Goal: Check status: Check status

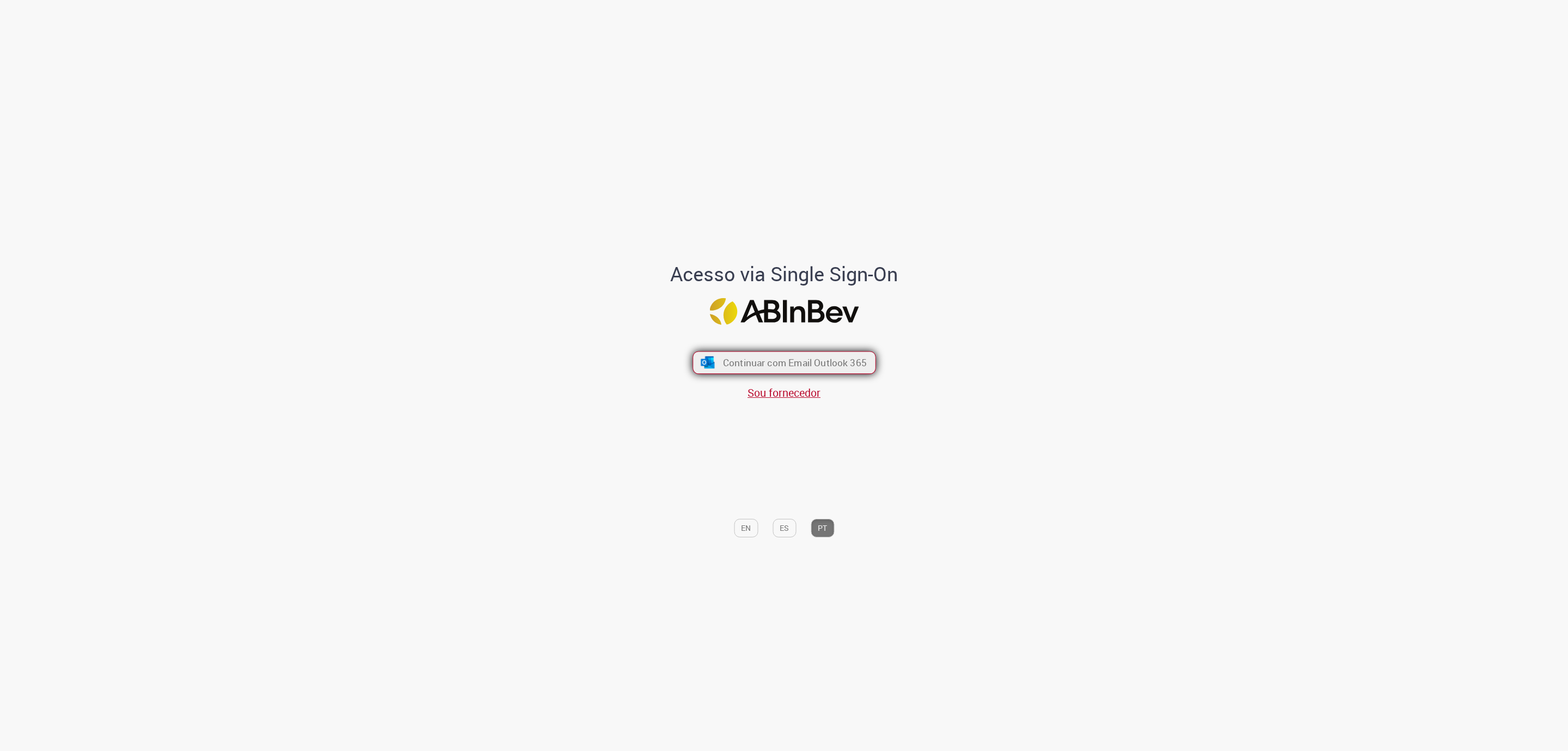
click at [811, 353] on button "Continuar com Email Outlook 365" at bounding box center [784, 362] width 183 height 23
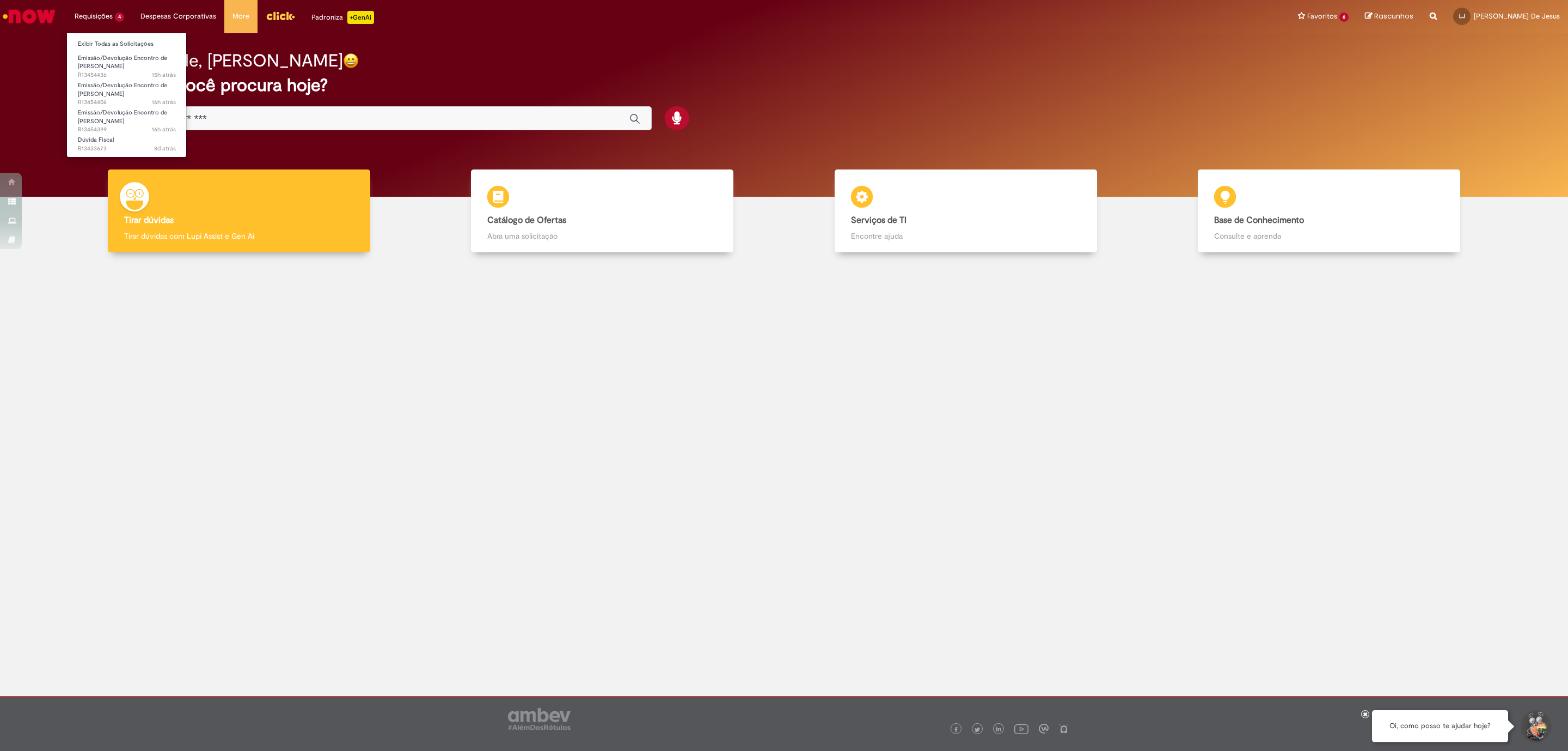
click at [111, 77] on li "Emissão/Devolução Encontro de Contas Fornecedor 16h atrás 16 horas atrás R13454…" at bounding box center [127, 89] width 120 height 27
click at [116, 69] on span "Emissão/Devolução Encontro de [PERSON_NAME]" at bounding box center [122, 63] width 89 height 17
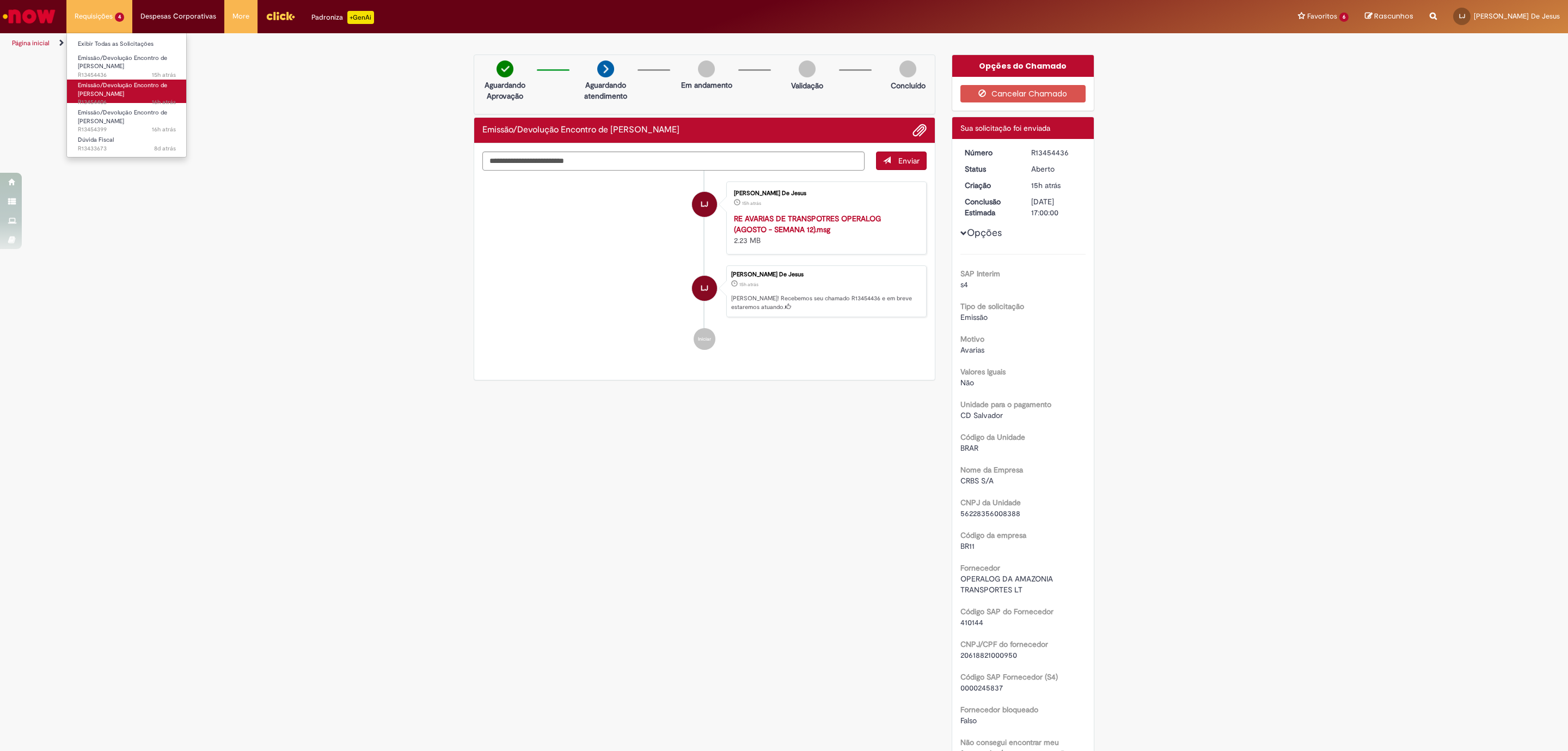
click at [127, 86] on span "Emissão/Devolução Encontro de [PERSON_NAME]" at bounding box center [122, 90] width 89 height 17
click at [117, 144] on span "8d atrás 8 dias atrás R13433673" at bounding box center [127, 149] width 98 height 9
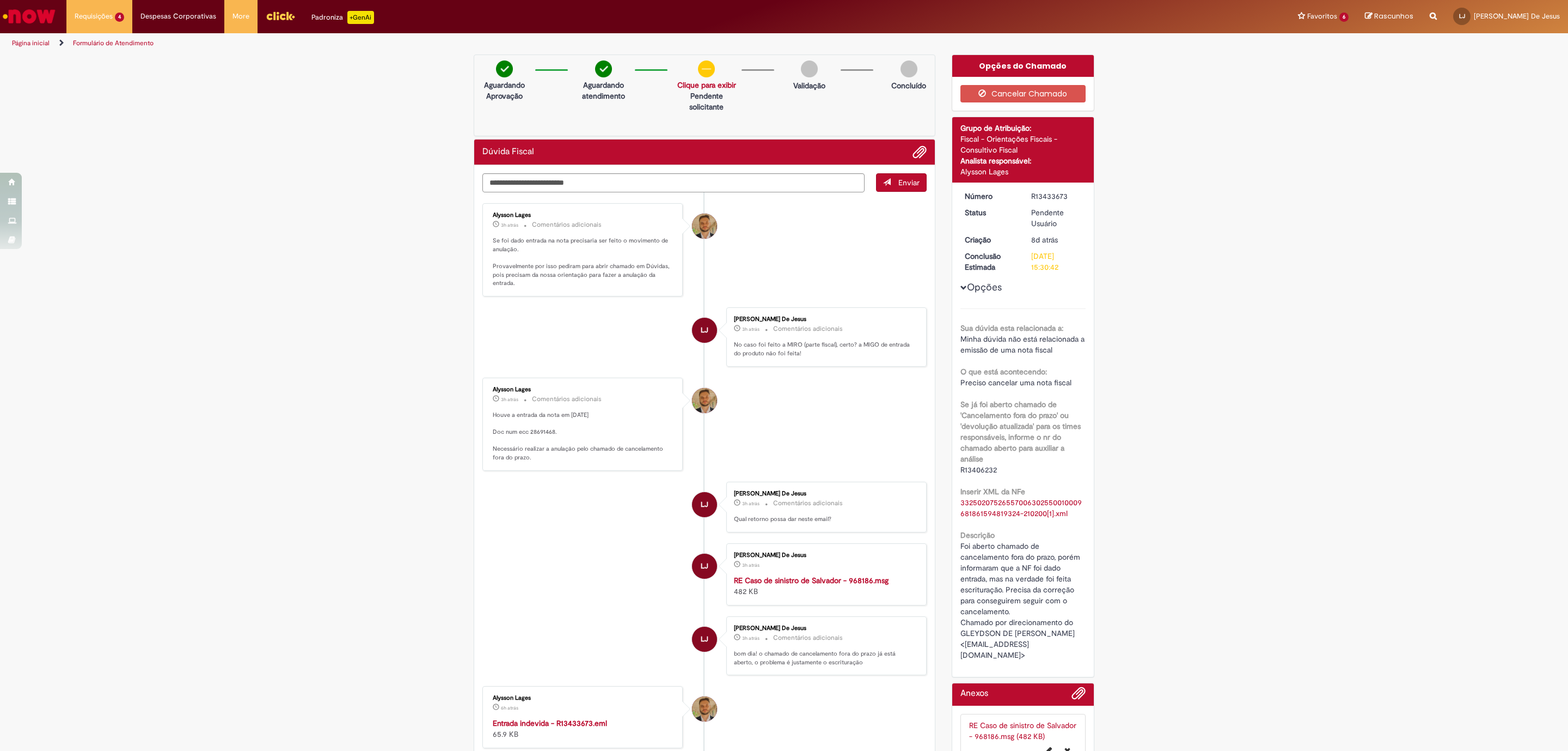
drag, startPoint x: 1059, startPoint y: 191, endPoint x: 1010, endPoint y: 195, distance: 49.2
click at [1010, 191] on dl "Número R13433673 Status Pendente Usuário Criação 8d atrás 8 dias atrás Conclusã…" at bounding box center [1024, 191] width 134 height 0
copy dl "Número R13433673"
click at [10, 18] on img "Ir para a Homepage" at bounding box center [29, 16] width 56 height 22
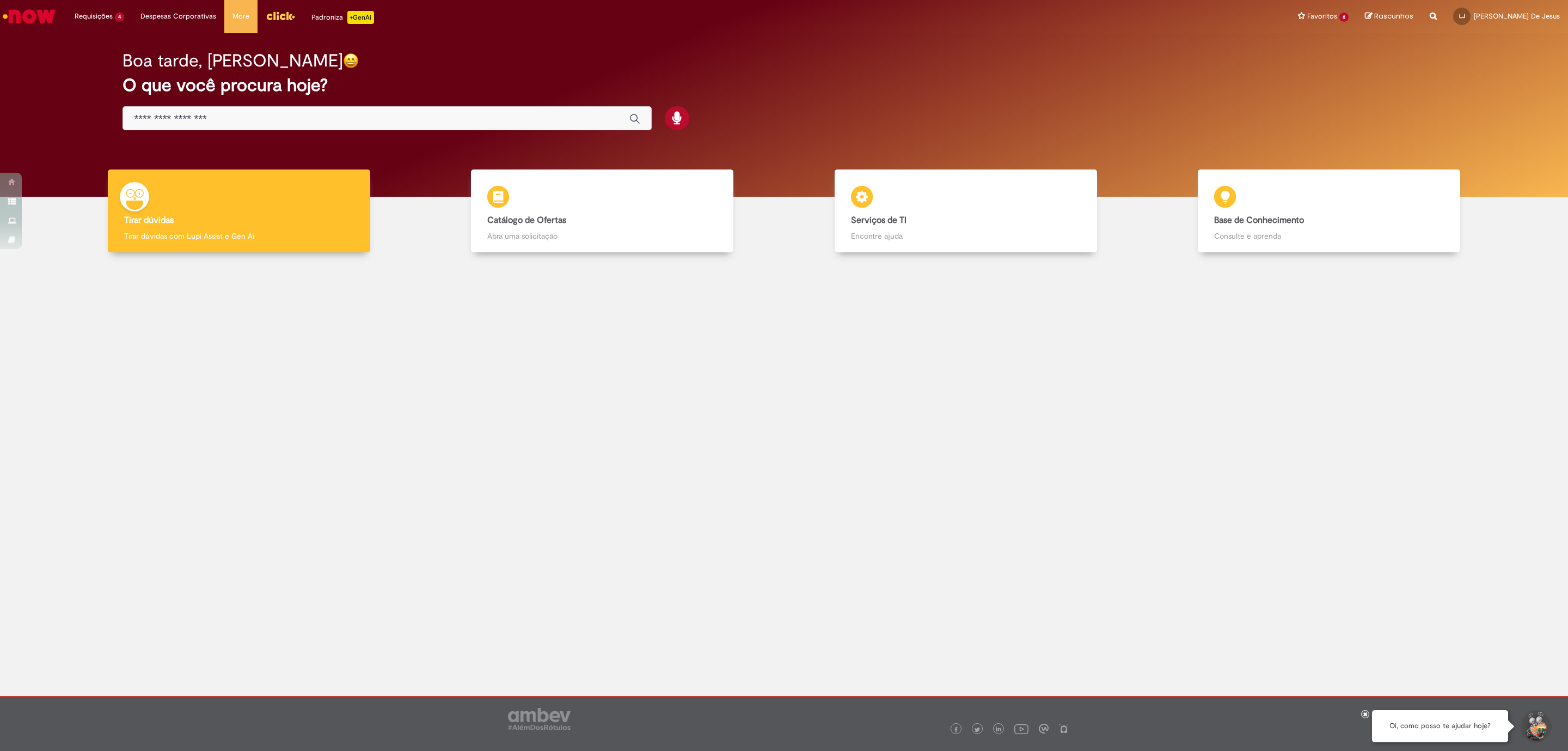
click at [276, 116] on input "Basta digitar aqui" at bounding box center [376, 119] width 485 height 13
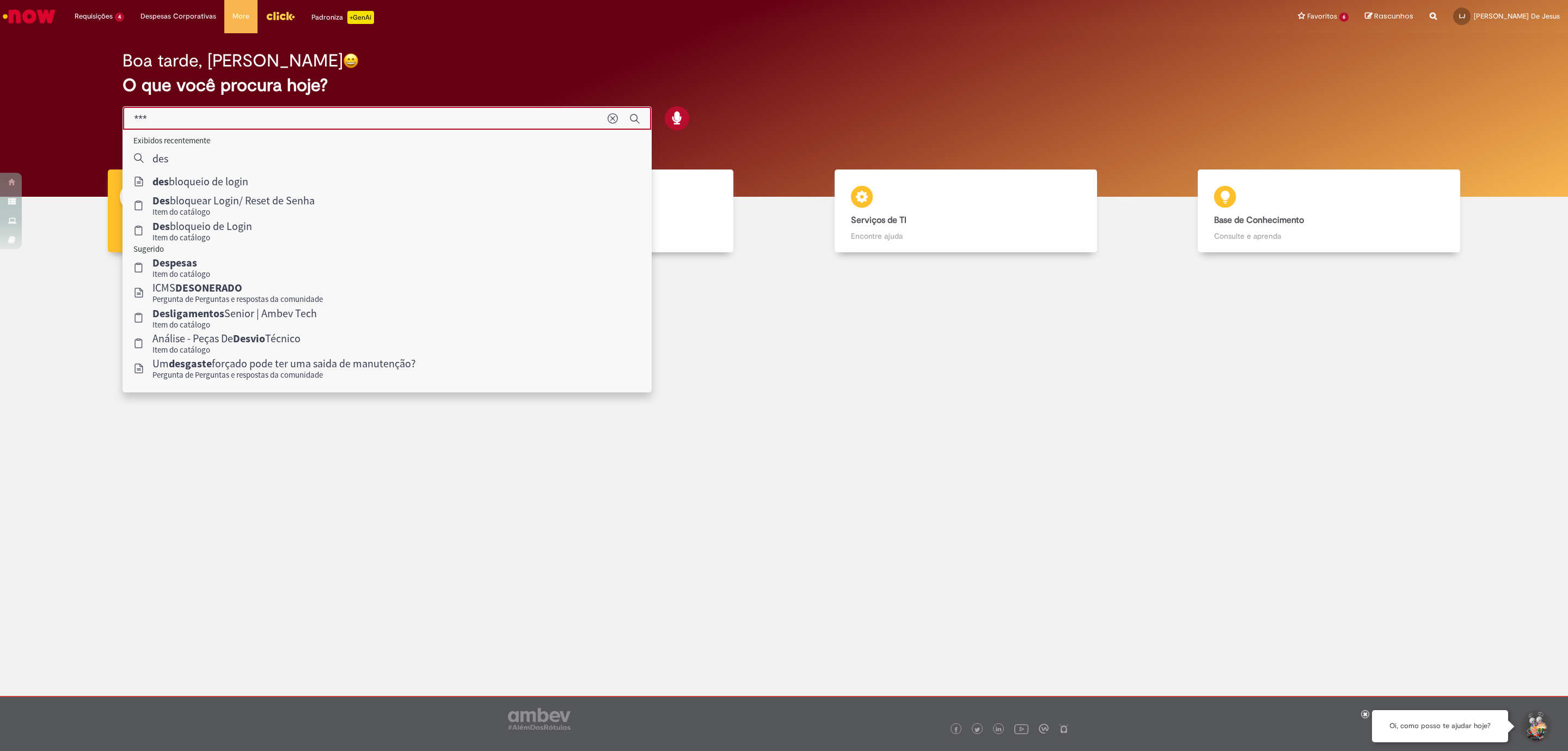
type input "***"
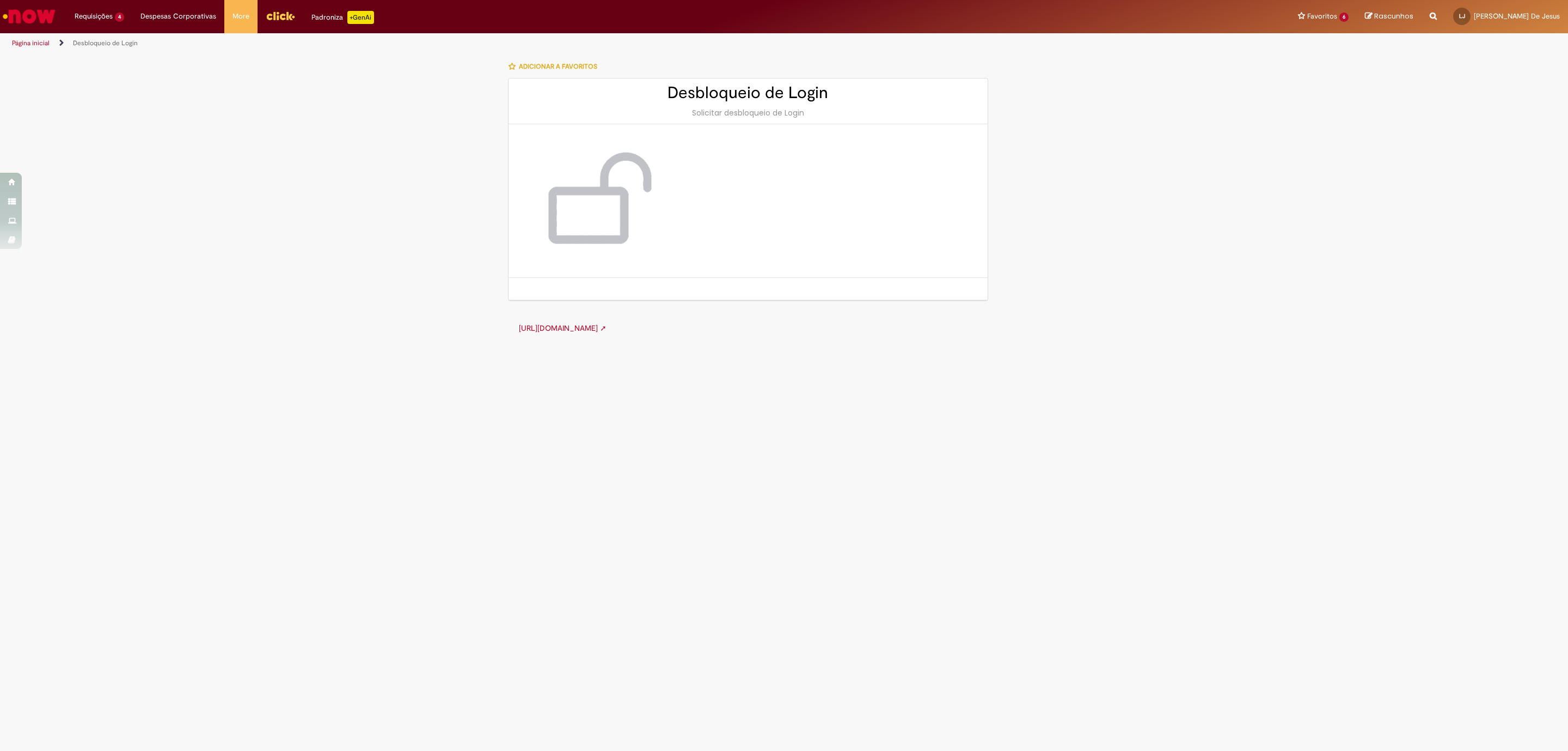
click at [606, 329] on link "http://cid.la.interbrew.net/itexpress/desbloqueioLogin.php ➚" at bounding box center [562, 328] width 88 height 10
click at [26, 23] on img "Ir para a Homepage" at bounding box center [29, 16] width 56 height 22
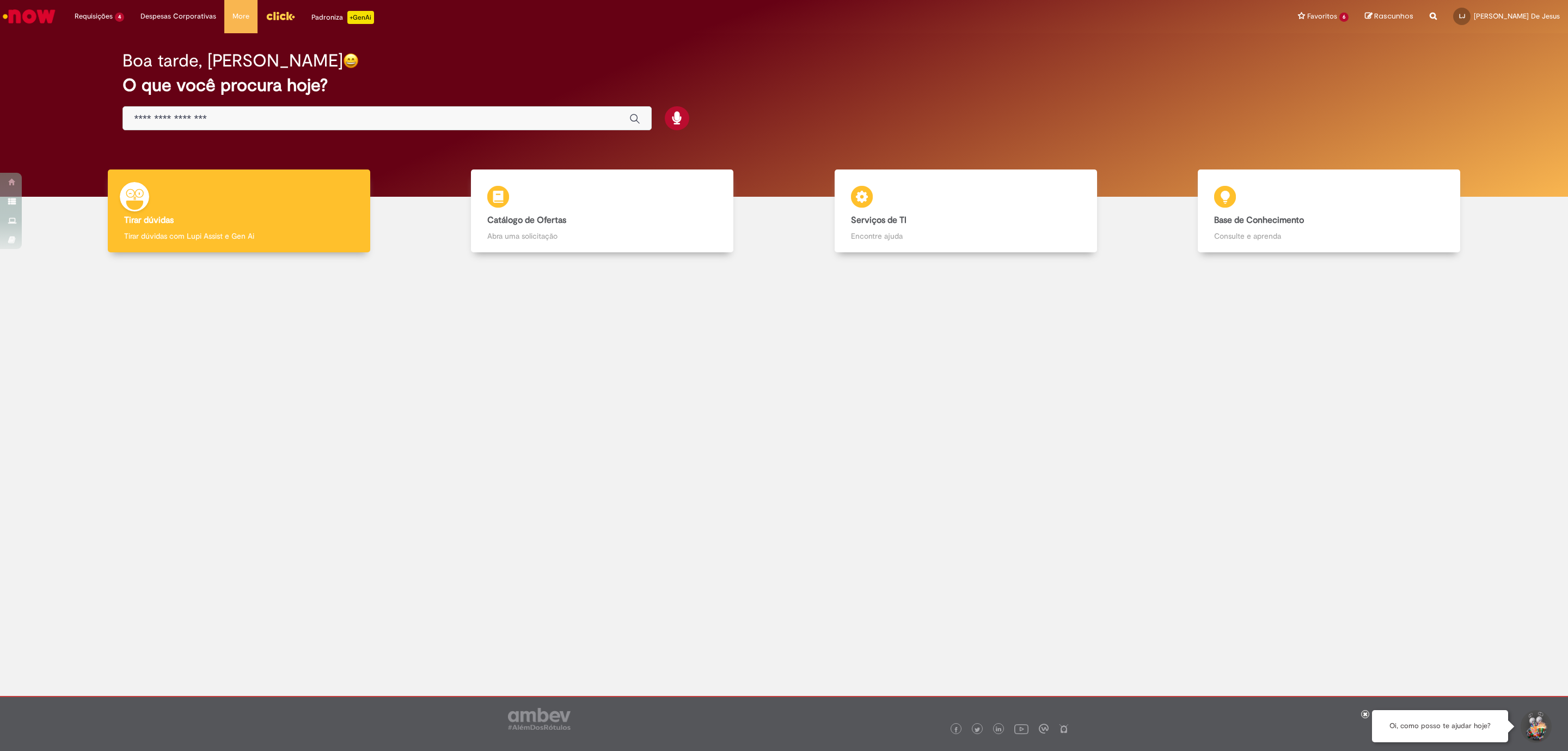
drag, startPoint x: 0, startPoint y: 0, endPoint x: 275, endPoint y: 106, distance: 294.7
click at [279, 104] on div "Boa tarde, [PERSON_NAME] O que você procura hoje?" at bounding box center [783, 91] width 1360 height 93
click at [250, 120] on input "Basta digitar aqui" at bounding box center [376, 119] width 485 height 13
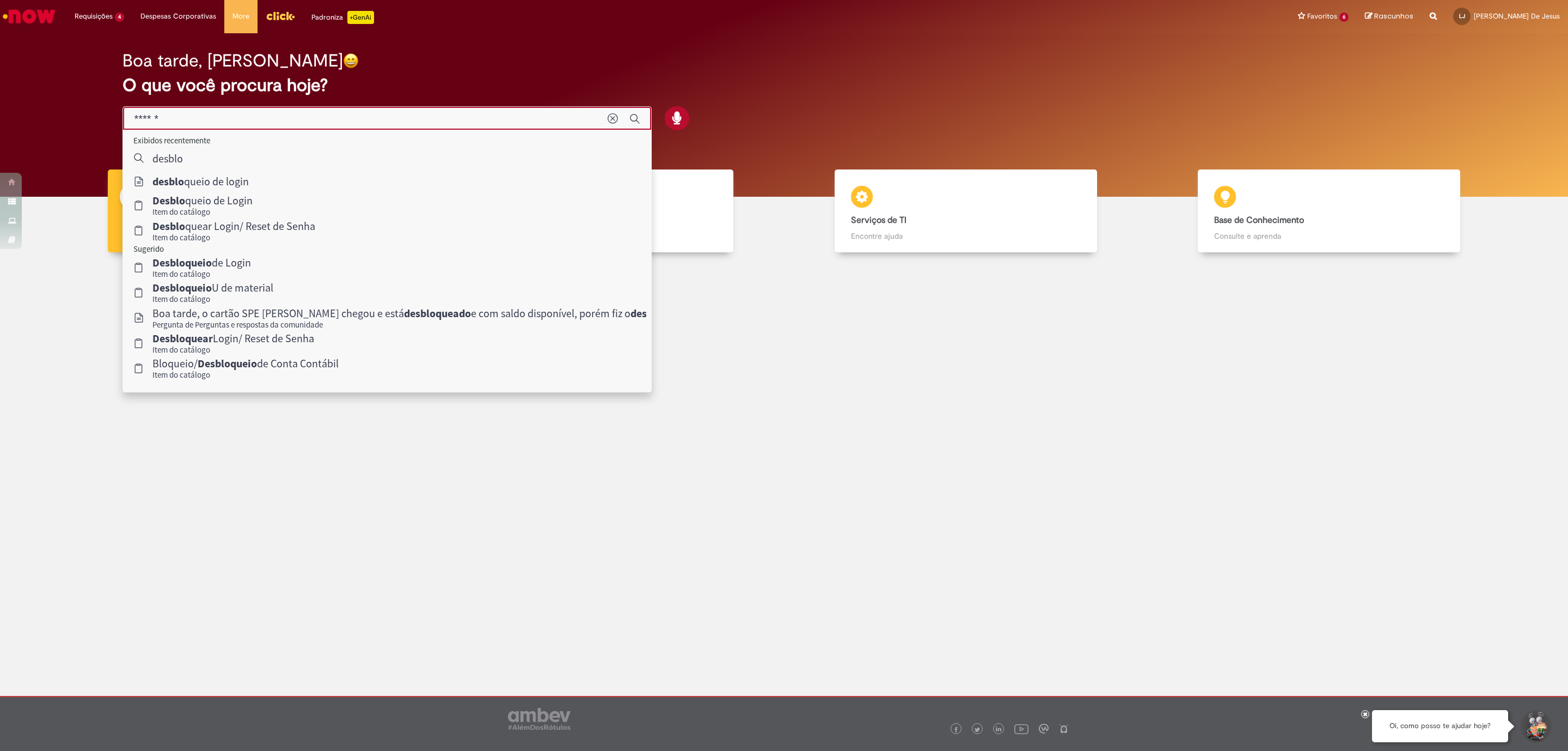
type input "******"
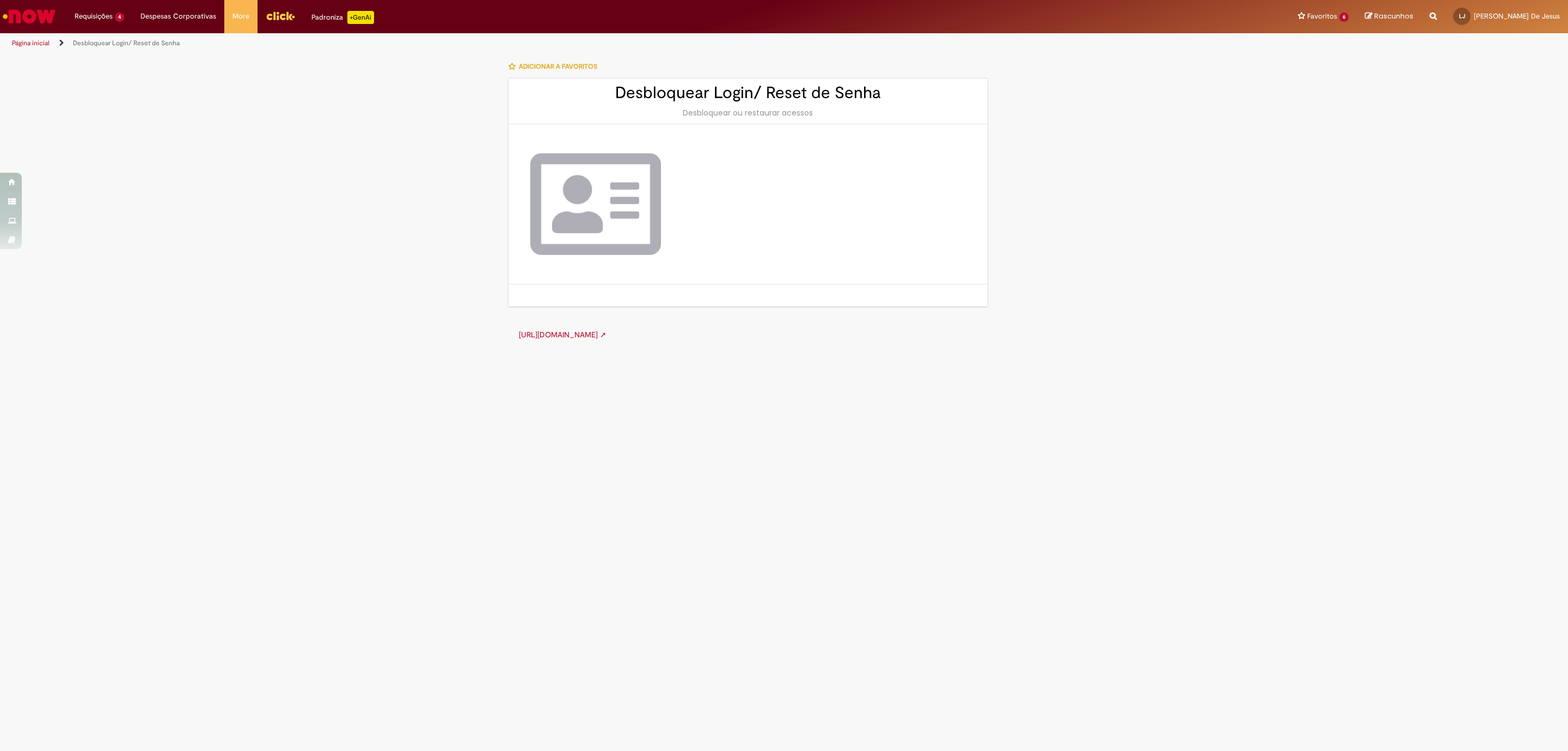
click at [606, 339] on link "[URL][DOMAIN_NAME] ➚" at bounding box center [562, 334] width 88 height 10
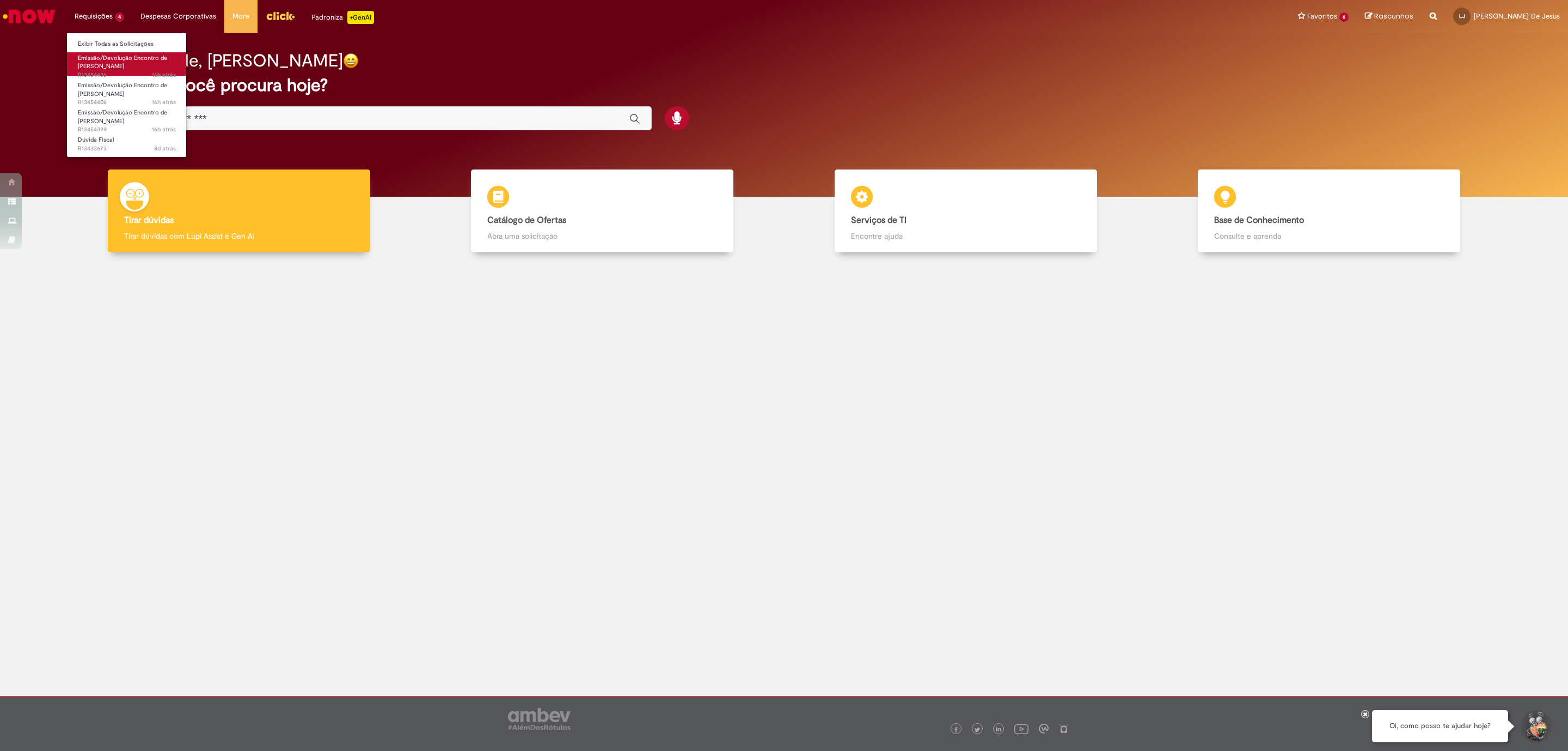
click at [96, 62] on span "Emissão/Devolução Encontro de [PERSON_NAME]" at bounding box center [122, 63] width 89 height 17
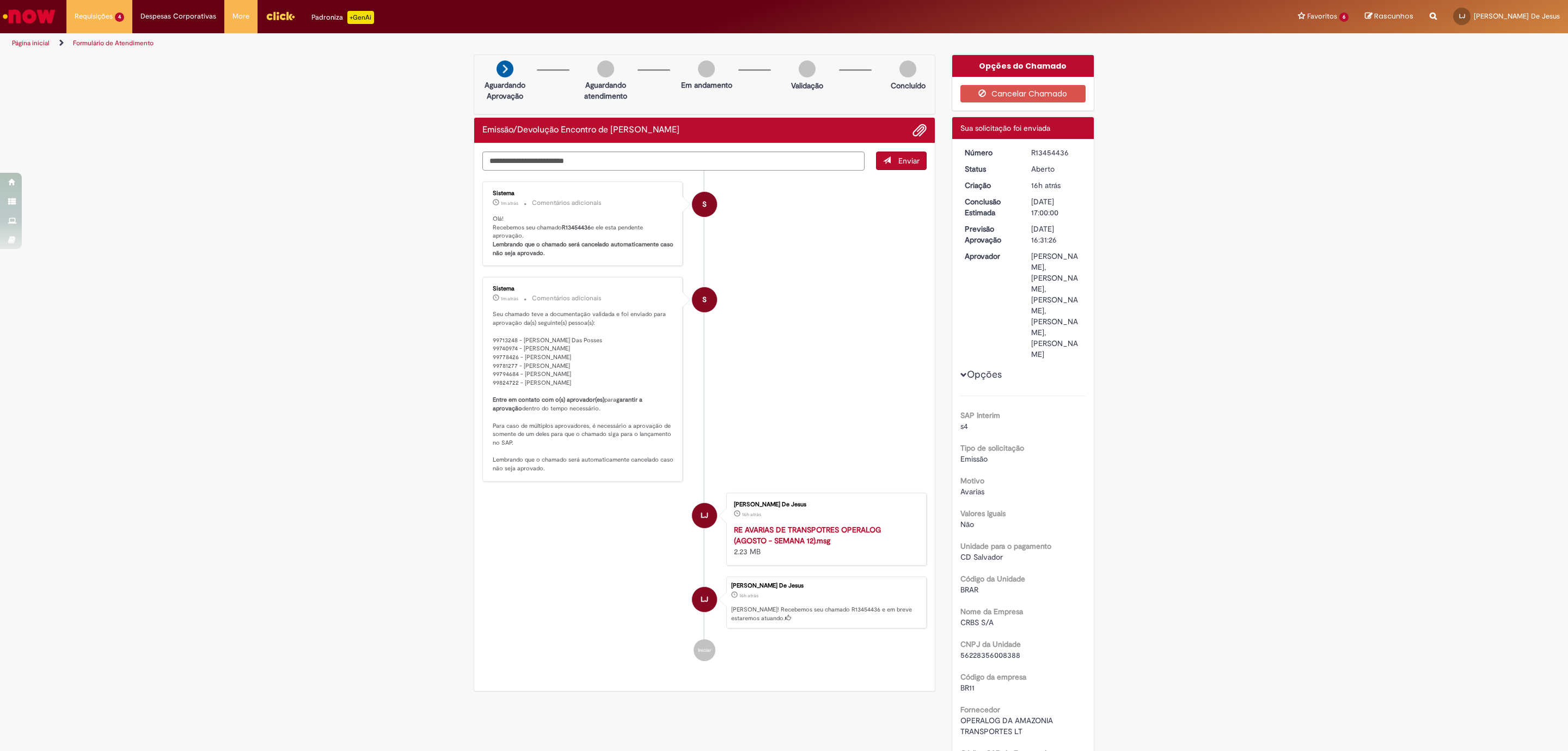
drag, startPoint x: 515, startPoint y: 340, endPoint x: 608, endPoint y: 381, distance: 101.6
click at [608, 381] on p "Seu chamado teve a documentação validada e foi enviado para aprovação da(s) seg…" at bounding box center [583, 391] width 181 height 163
click at [537, 347] on p "Seu chamado teve a documentação validada e foi enviado para aprovação da(s) seg…" at bounding box center [583, 391] width 181 height 163
click at [137, 91] on link "Emissão/Devolução Encontro de Contas Fornecedor 16h atrás 16 horas atrás R13454…" at bounding box center [127, 91] width 120 height 23
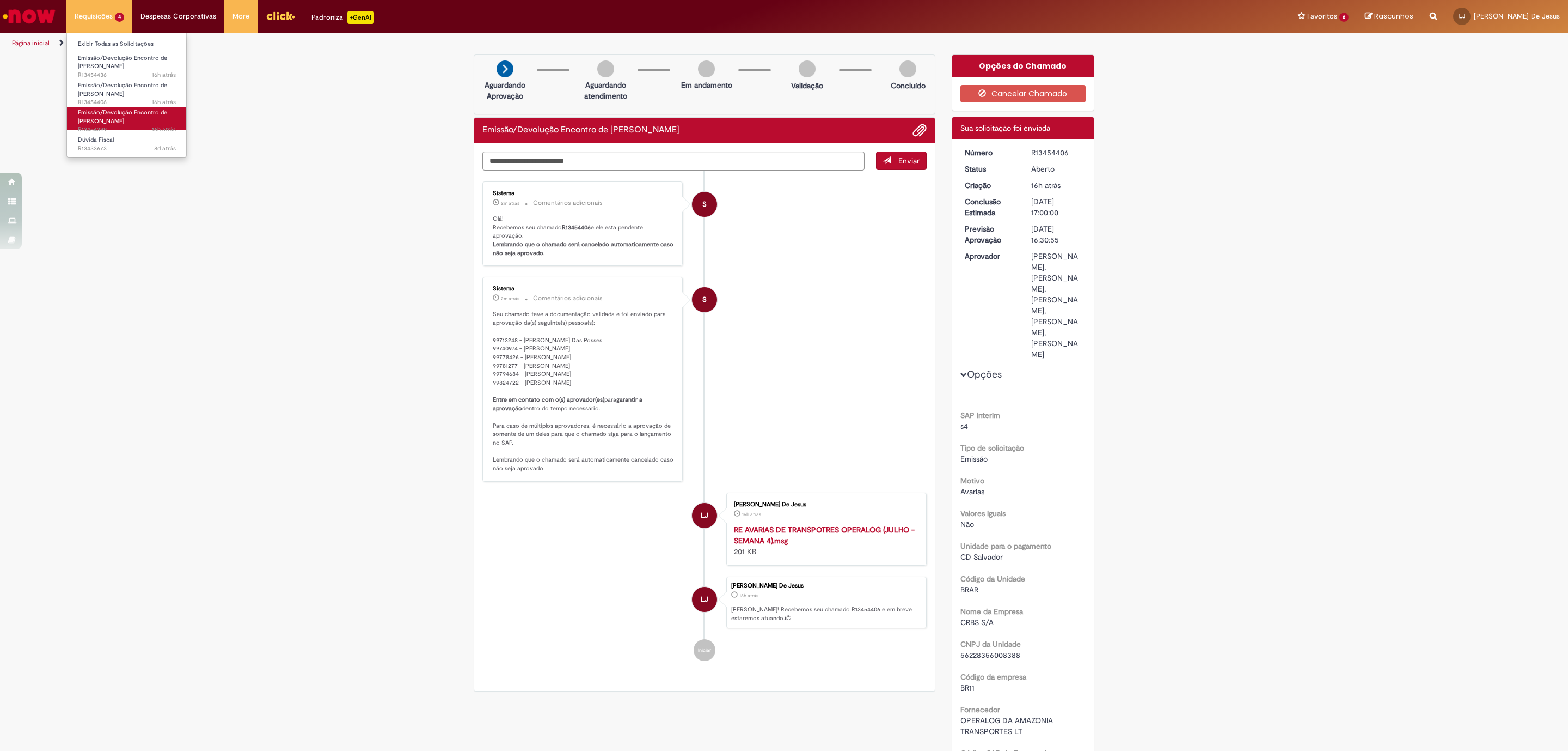
click at [144, 113] on span "Emissão/Devolução Encontro de [PERSON_NAME]" at bounding box center [122, 117] width 89 height 17
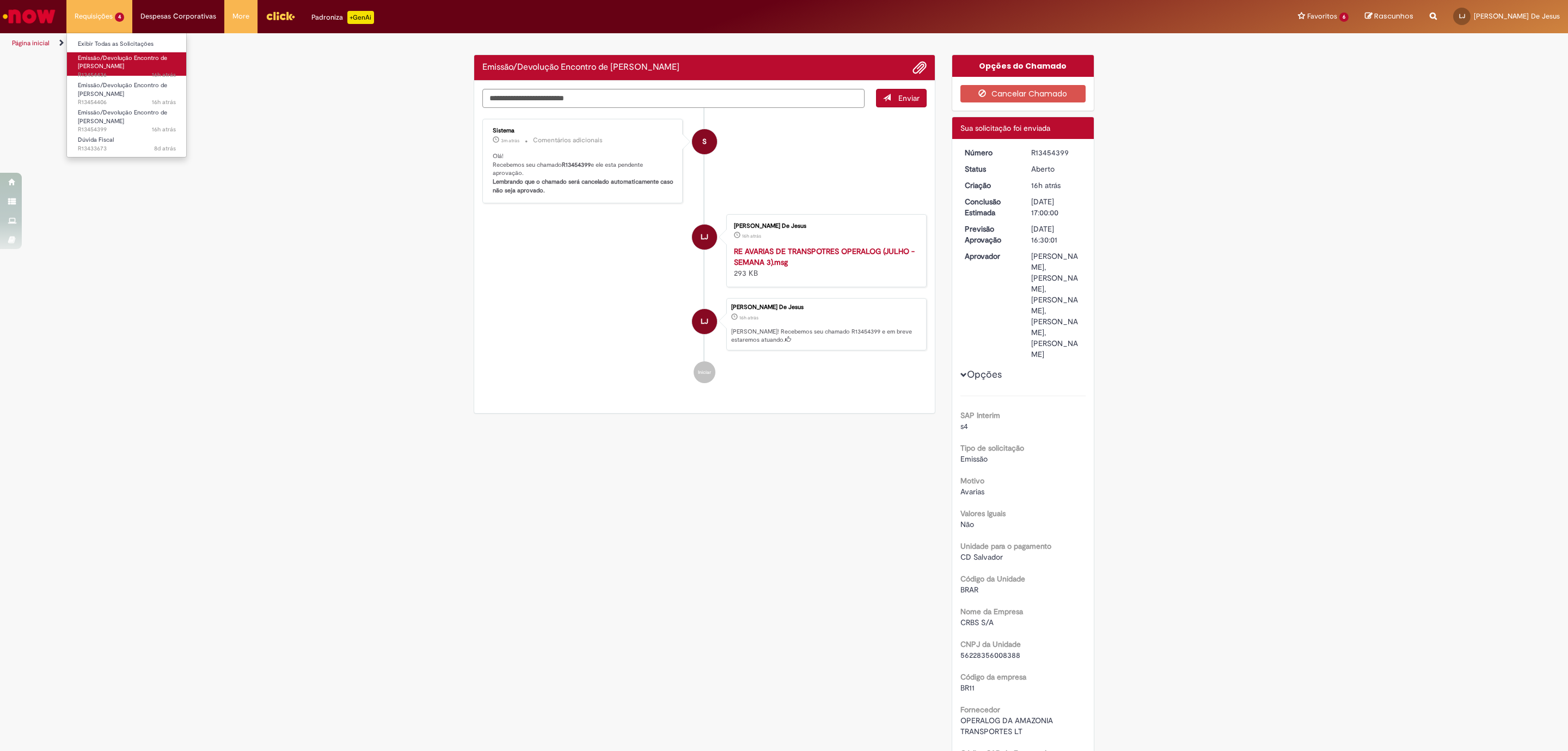
click at [133, 74] on span "16h atrás 16 horas atrás R13454436" at bounding box center [127, 75] width 98 height 9
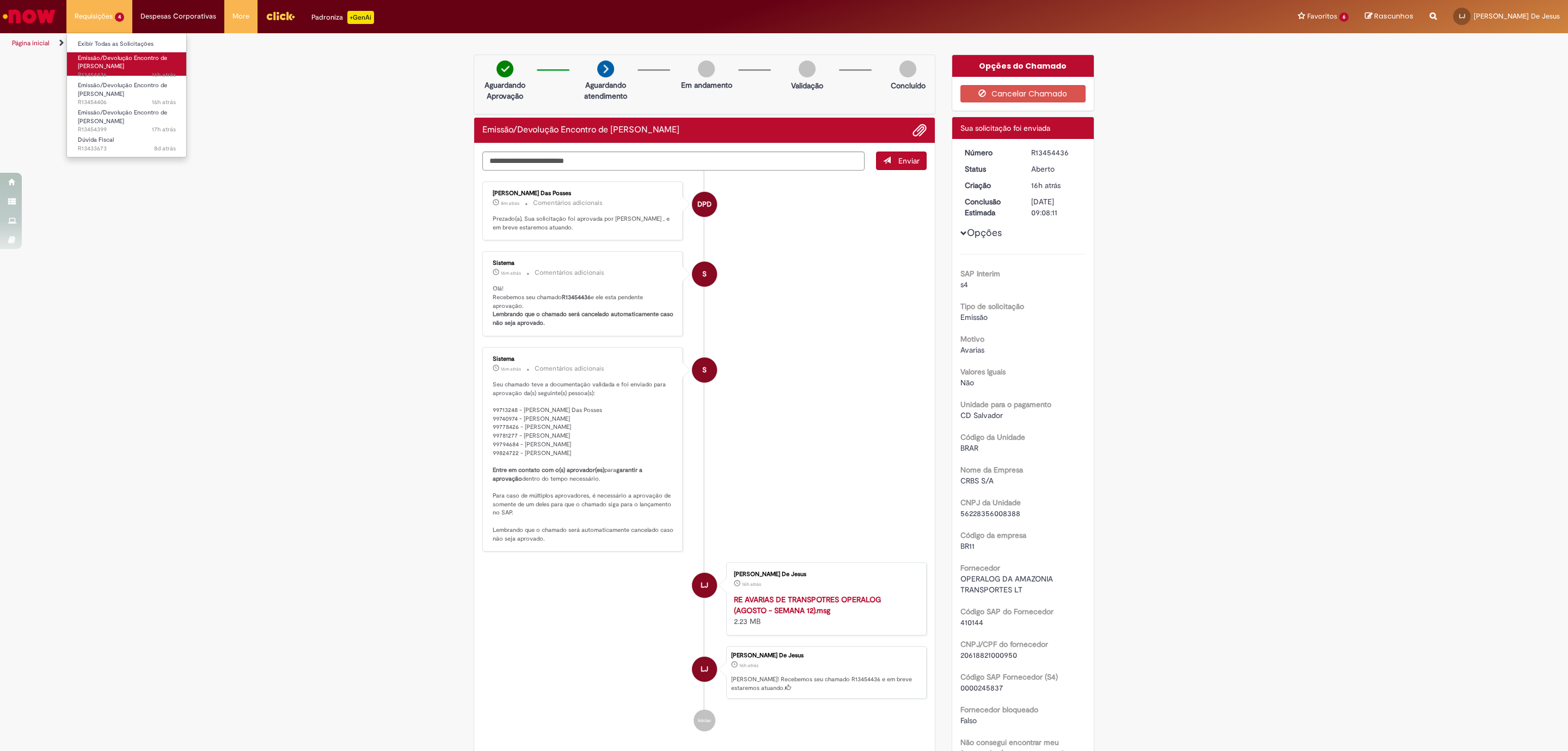
click at [106, 69] on span "Emissão/Devolução Encontro de [PERSON_NAME]" at bounding box center [122, 63] width 89 height 17
click at [111, 94] on span "Emissão/Devolução Encontro de [PERSON_NAME]" at bounding box center [122, 90] width 89 height 17
click at [106, 107] on link "Emissão/Devolução Encontro de Contas Fornecedor 17h atrás 17 horas atrás R13454…" at bounding box center [127, 118] width 120 height 23
click at [107, 115] on span "Emissão/Devolução Encontro de [PERSON_NAME]" at bounding box center [122, 117] width 89 height 17
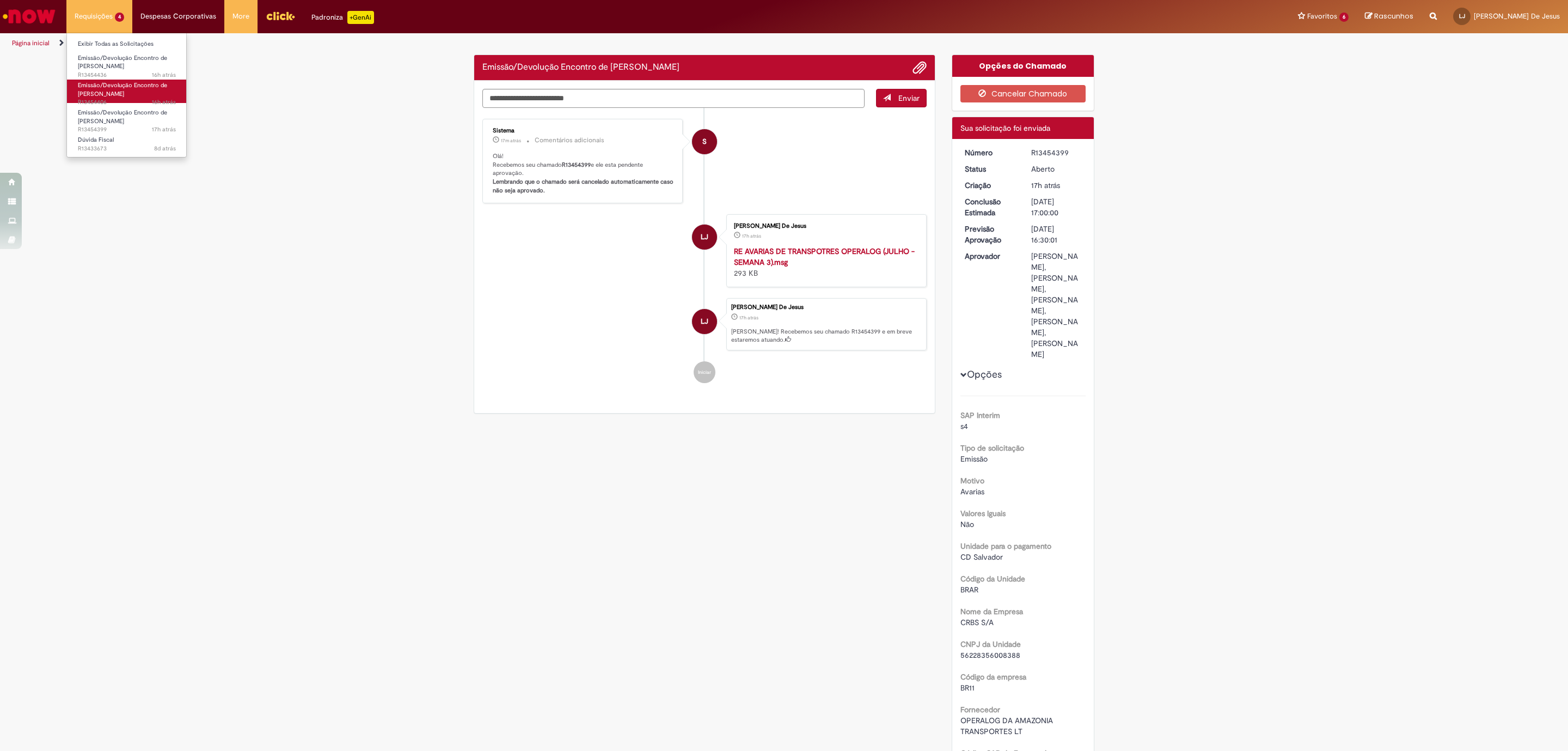
click at [115, 94] on span "Emissão/Devolução Encontro de [PERSON_NAME]" at bounding box center [122, 90] width 89 height 17
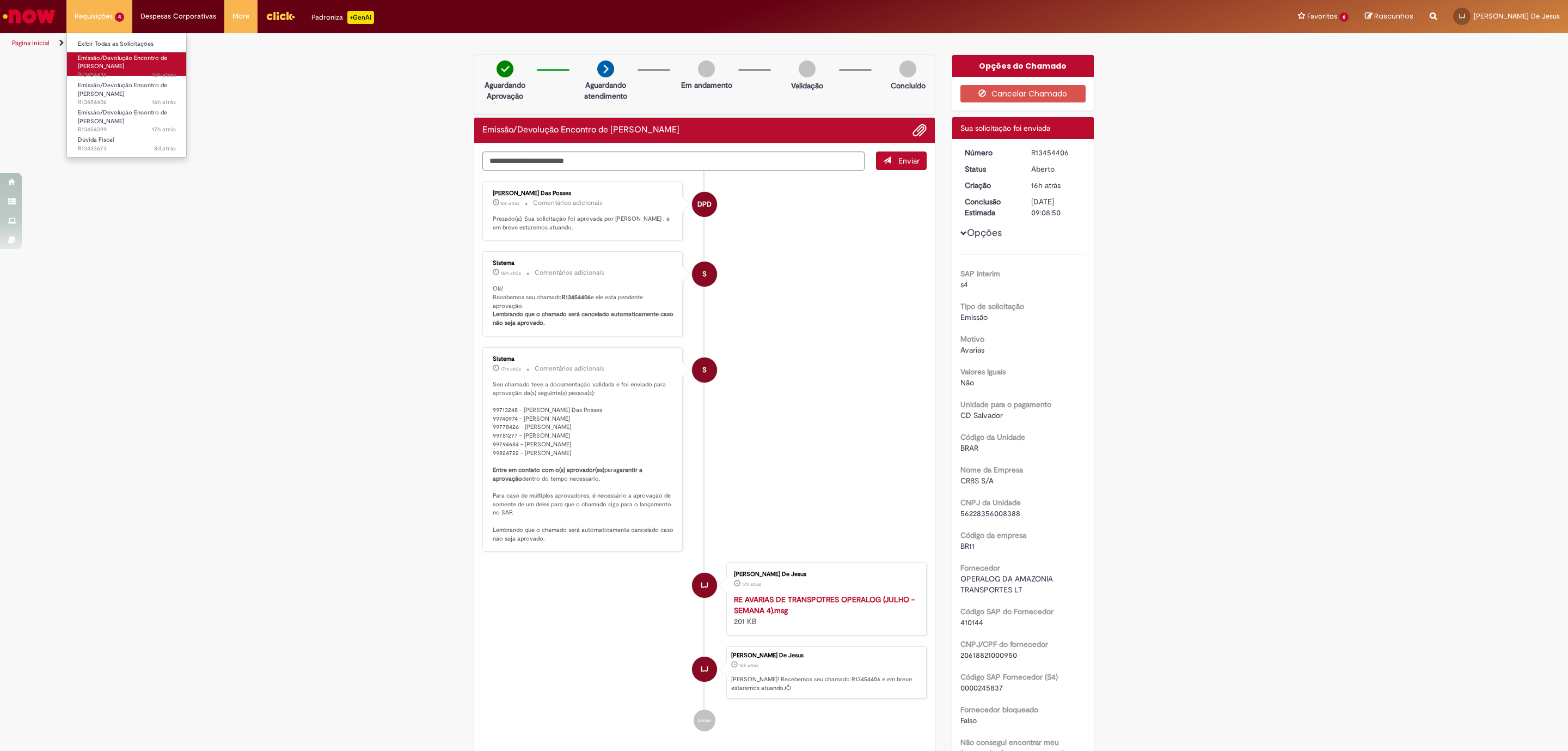
click at [122, 57] on span "Emissão/Devolução Encontro de [PERSON_NAME]" at bounding box center [122, 63] width 89 height 17
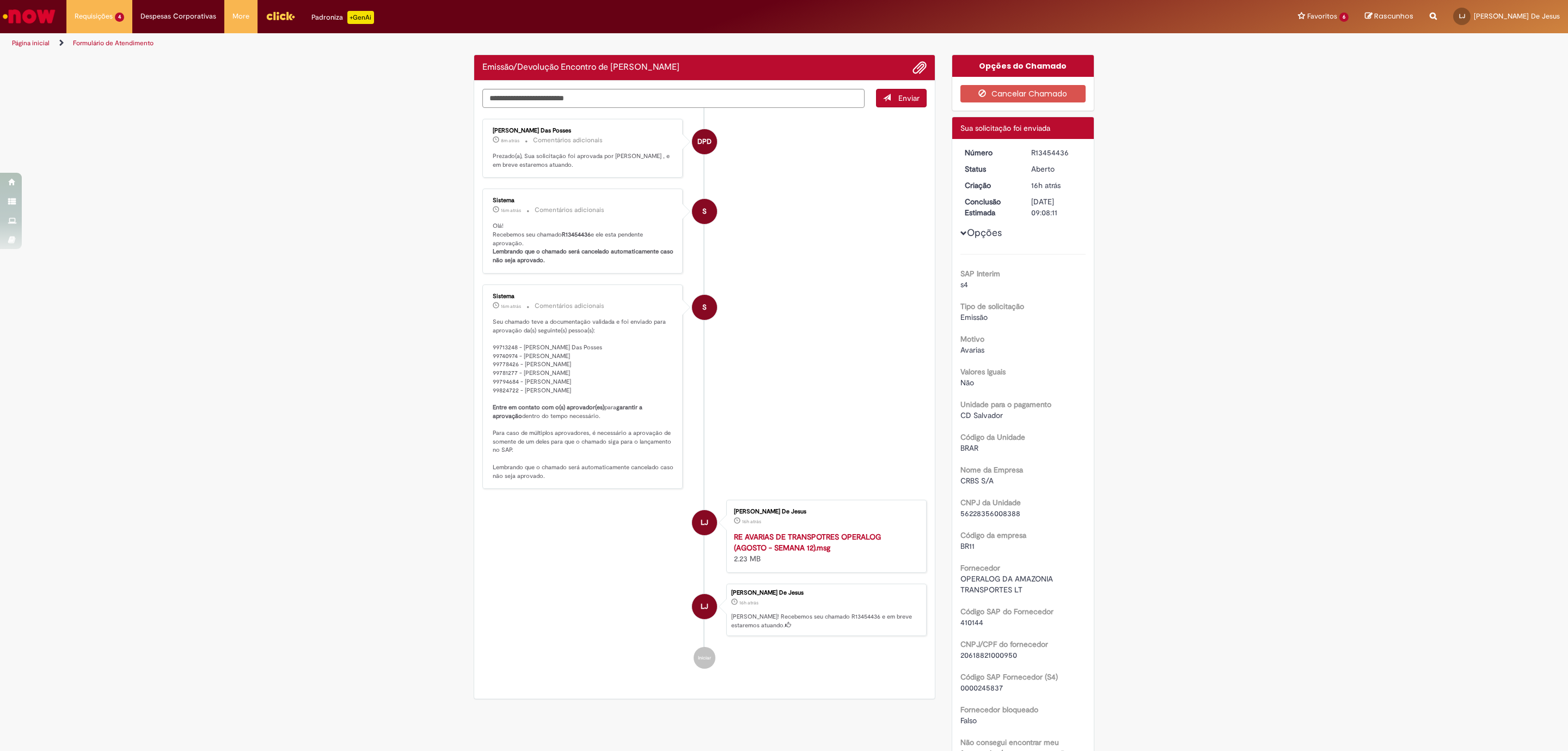
drag, startPoint x: 312, startPoint y: 273, endPoint x: 212, endPoint y: 113, distance: 188.7
click at [312, 273] on div "Verificar Código de Barras Emissão/Devolução Encontro de Contas Fornecedor Envi…" at bounding box center [784, 705] width 1568 height 1302
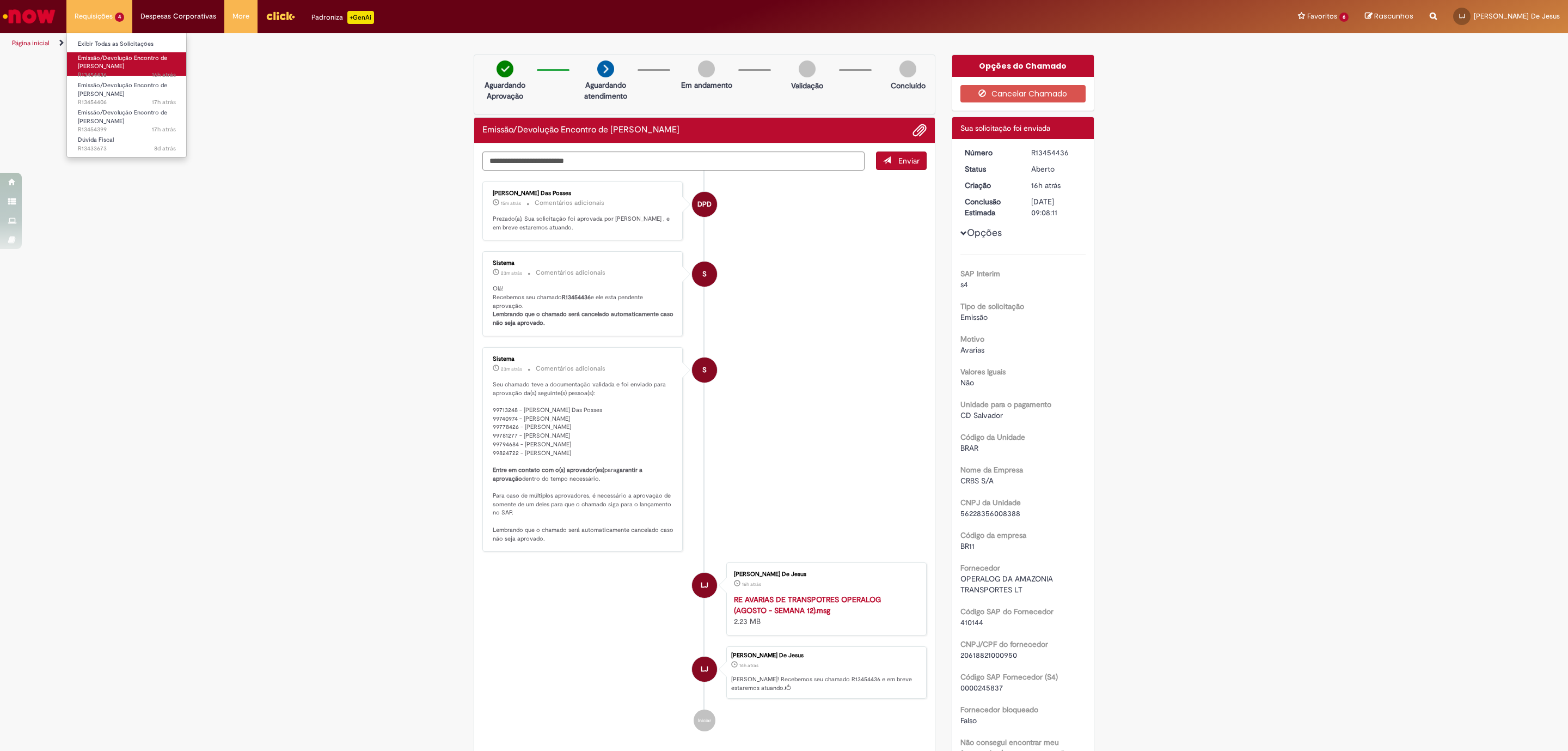
click at [127, 59] on span "Emissão/Devolução Encontro de [PERSON_NAME]" at bounding box center [122, 63] width 89 height 17
click at [116, 93] on span "Emissão/Devolução Encontro de [PERSON_NAME]" at bounding box center [122, 90] width 89 height 17
click at [107, 63] on span "Emissão/Devolução Encontro de [PERSON_NAME]" at bounding box center [122, 63] width 89 height 17
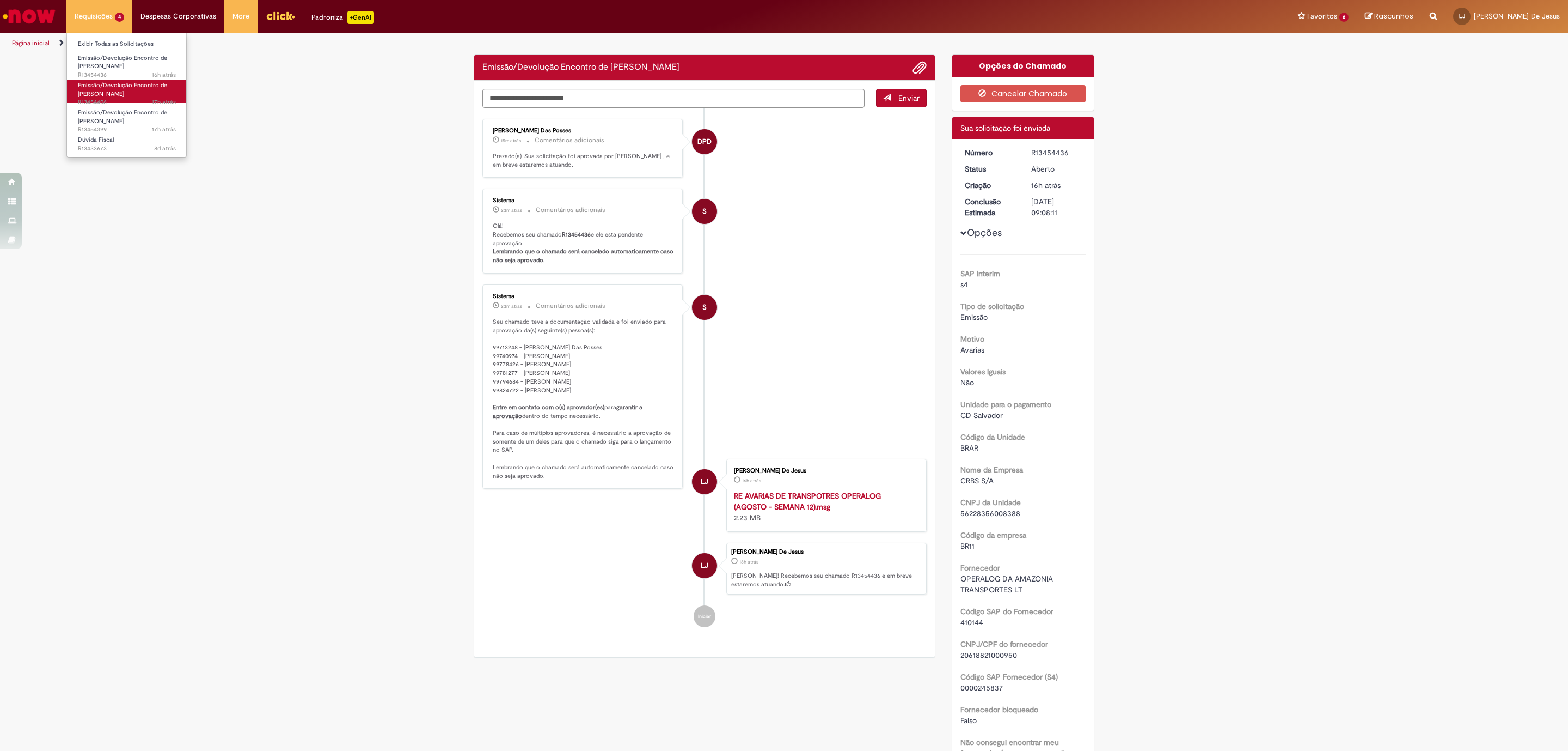
click at [106, 87] on span "Emissão/Devolução Encontro de [PERSON_NAME]" at bounding box center [122, 90] width 89 height 17
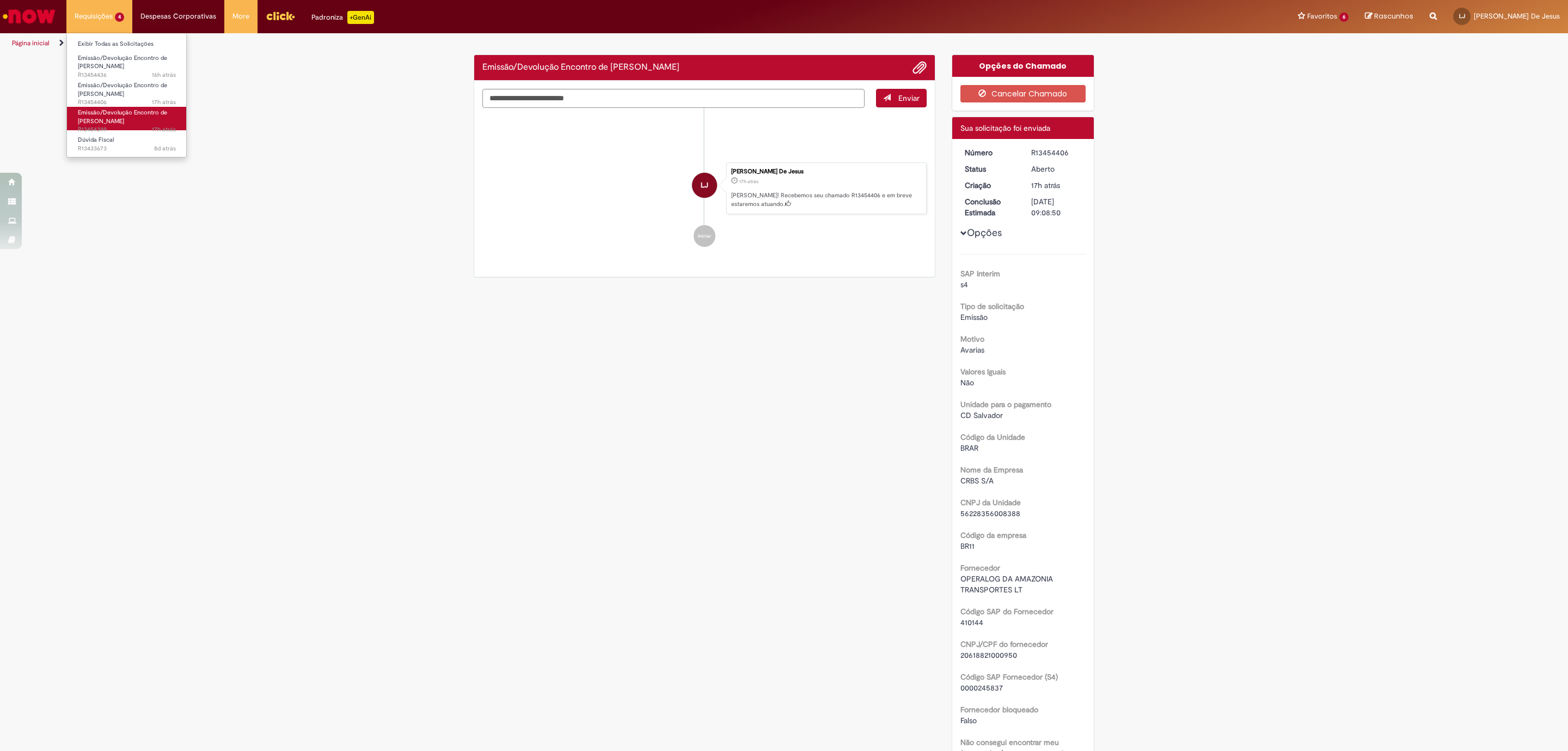
click at [102, 121] on span "Emissão/Devolução Encontro de [PERSON_NAME]" at bounding box center [122, 117] width 89 height 17
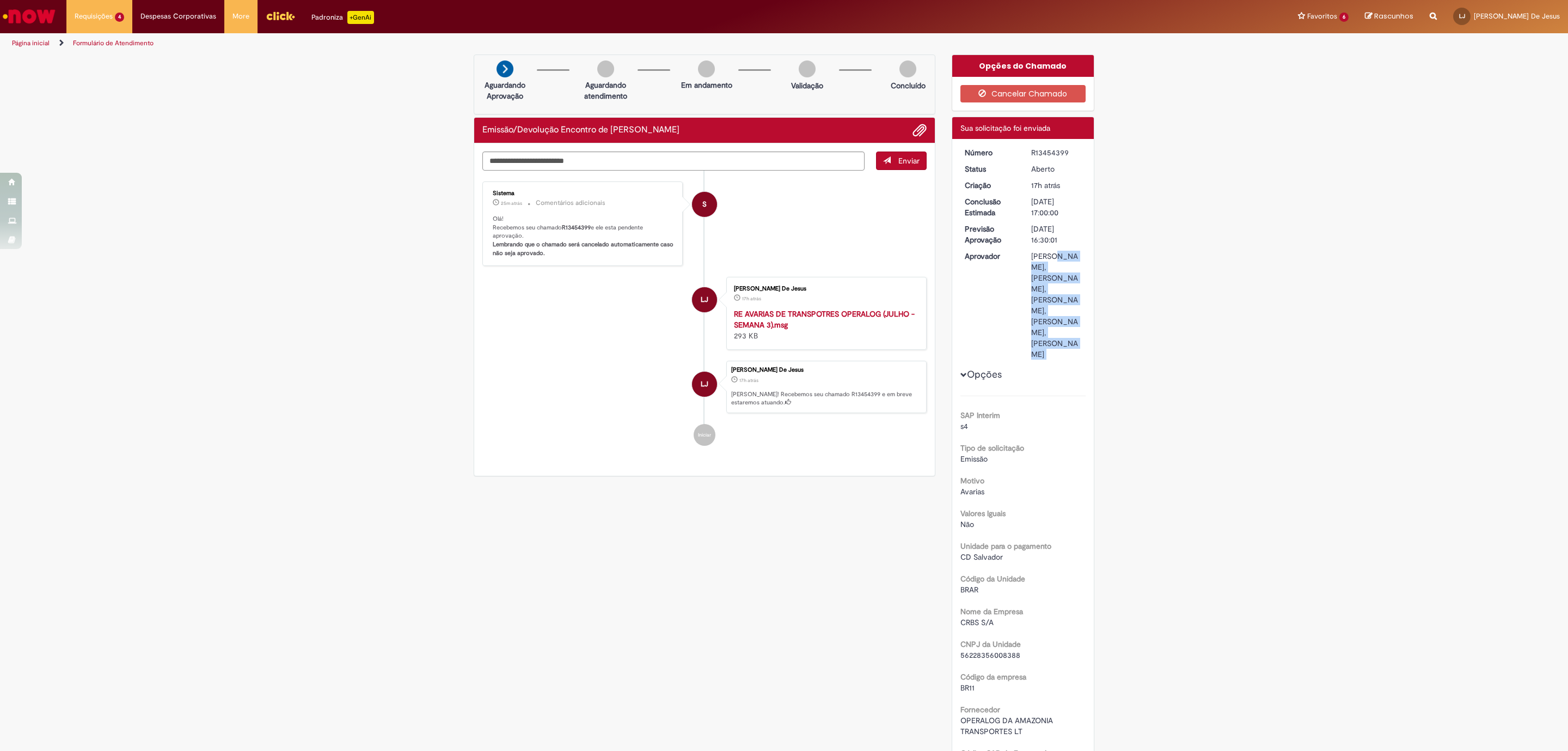
drag, startPoint x: 1018, startPoint y: 259, endPoint x: 1083, endPoint y: 335, distance: 100.0
click at [1083, 335] on div "Número R13454399 Status Aberto Criação 17h atrás 17 horas atrás Conclusão Estim…" at bounding box center [1023, 762] width 142 height 1246
click at [1064, 395] on div "Opções SAP Interim s4 Tipo de solicitação Emissão Motivo Avarias Valores Iguais…" at bounding box center [1023, 758] width 126 height 1221
drag, startPoint x: 1051, startPoint y: 363, endPoint x: 1054, endPoint y: 374, distance: 11.4
click at [1054, 359] on div "Fernando Marlos De Aquino Fernandes Lucena, Francisco Roniery Paulino Pereira S…" at bounding box center [1056, 305] width 51 height 109
